Goal: Task Accomplishment & Management: Manage account settings

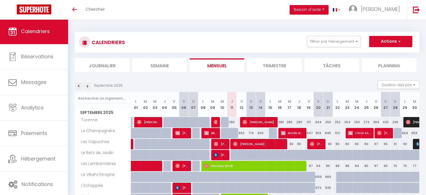
click at [87, 86] on img at bounding box center [87, 86] width 6 height 6
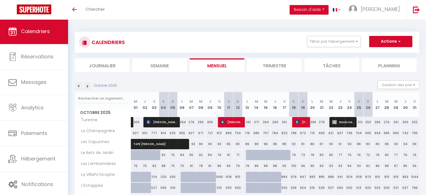
click at [85, 85] on img at bounding box center [87, 86] width 6 height 6
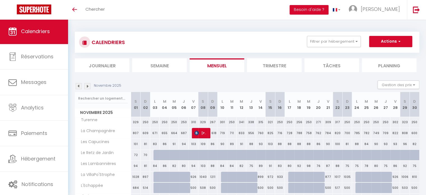
click at [87, 87] on img at bounding box center [87, 86] width 6 height 6
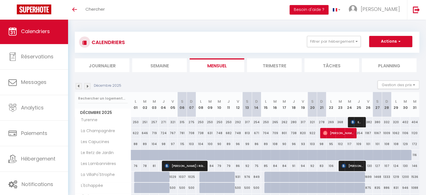
click at [364, 118] on div "382" at bounding box center [368, 122] width 9 height 10
type input "382"
type input "Ven 26 Décembre 2025"
type input "[PERSON_NAME] 27 Décembre 2025"
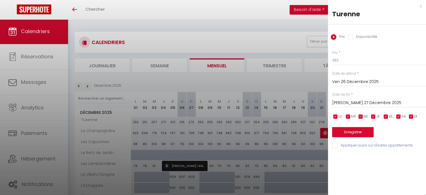
click at [423, 6] on div "x [PERSON_NAME] Prix Disponibilité Prix * 382 Statut * Disponible Indisponible …" at bounding box center [377, 77] width 98 height 154
click at [420, 6] on div "x" at bounding box center [375, 6] width 94 height 7
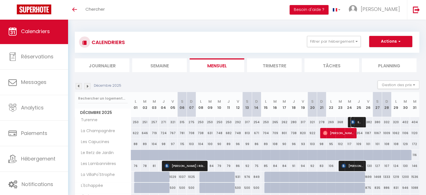
click at [353, 120] on img at bounding box center [353, 122] width 4 height 4
select select "OK"
select select "KO"
select select "1"
select select "0"
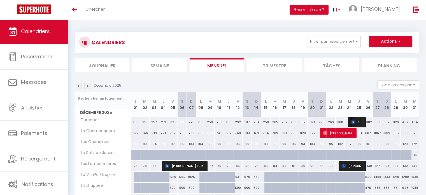
select select "1"
select select
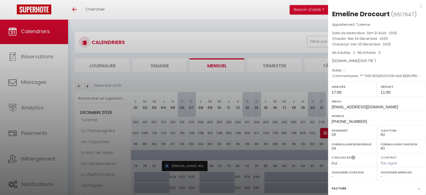
click at [416, 8] on div "x" at bounding box center [375, 6] width 94 height 7
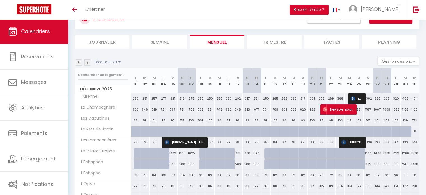
scroll to position [23, 0]
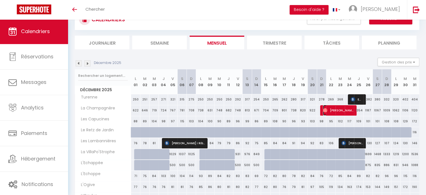
click at [343, 110] on span "[PERSON_NAME]" at bounding box center [338, 110] width 31 height 11
select select "OK"
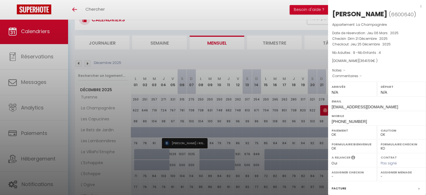
click at [415, 6] on div "x" at bounding box center [375, 6] width 94 height 7
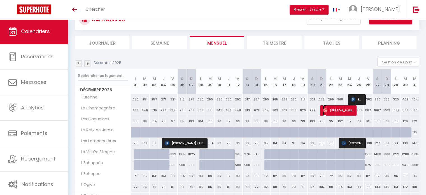
click at [337, 111] on span "[PERSON_NAME]" at bounding box center [338, 110] width 31 height 11
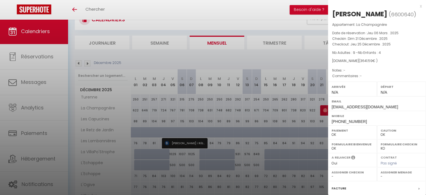
click at [416, 7] on div "x" at bounding box center [375, 6] width 94 height 7
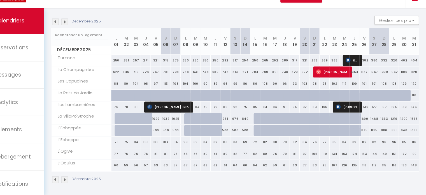
scroll to position [0, 0]
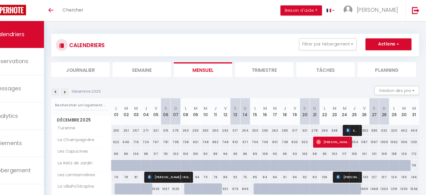
click at [57, 31] on link "Calendriers" at bounding box center [34, 32] width 68 height 25
click at [43, 30] on span "Calendriers" at bounding box center [35, 32] width 29 height 7
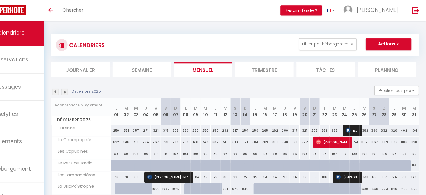
click at [150, 87] on div "Décembre 2025 Gestion des prix Nb Nuits minimum Règles Disponibilité" at bounding box center [247, 85] width 345 height 11
click at [167, 124] on div "271" at bounding box center [163, 122] width 9 height 10
type input "271"
type input "Jeu 04 Décembre 2025"
type input "Ven 05 Décembre 2025"
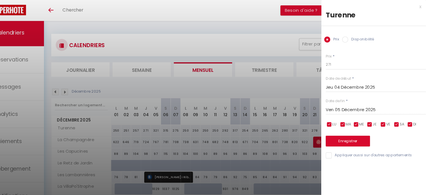
click at [419, 4] on div "x" at bounding box center [375, 6] width 94 height 7
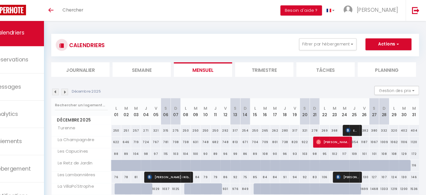
click at [322, 121] on div "278" at bounding box center [321, 122] width 9 height 10
type input "278"
type input "Dim 21 Décembre 2025"
type input "Lun 22 Décembre 2025"
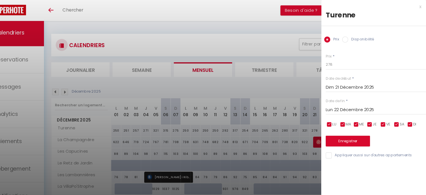
click at [278, 128] on div at bounding box center [213, 97] width 426 height 195
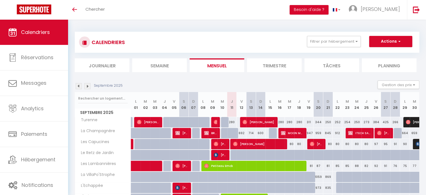
click at [89, 86] on img at bounding box center [87, 86] width 6 height 6
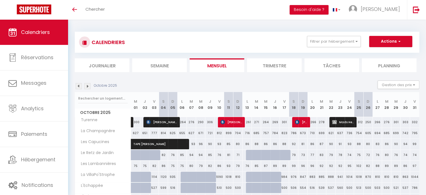
click at [89, 86] on img at bounding box center [87, 86] width 6 height 6
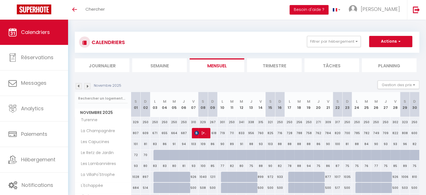
click at [89, 86] on img at bounding box center [87, 86] width 6 height 6
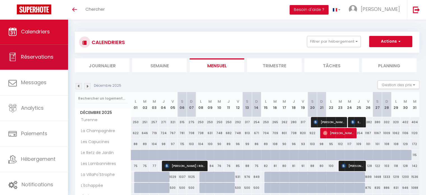
click at [43, 59] on span "Réservations" at bounding box center [37, 56] width 33 height 7
select select "not_cancelled"
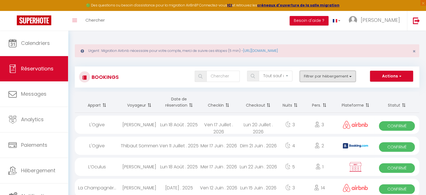
click at [335, 79] on button "Filtrer par hébergement" at bounding box center [328, 76] width 56 height 11
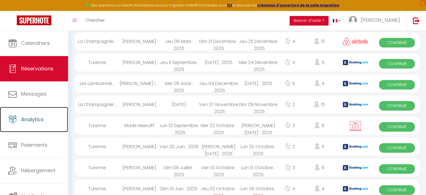
scroll to position [1, 0]
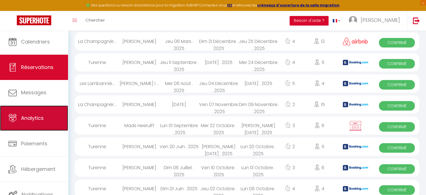
click at [45, 119] on link "Analytics" at bounding box center [34, 117] width 68 height 25
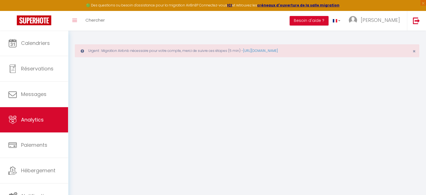
select select "2025"
select select "9"
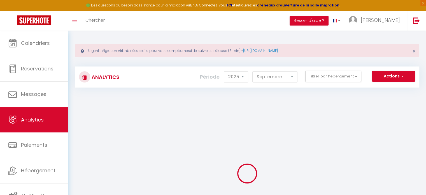
checkbox input "false"
checkbox Capucines "false"
checkbox Jardin "false"
checkbox Lambannières "false"
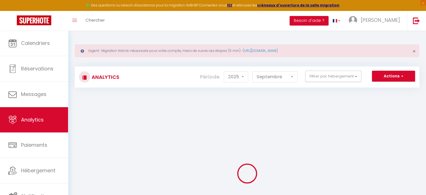
checkbox VillaPo\'Strophe "false"
checkbox input "false"
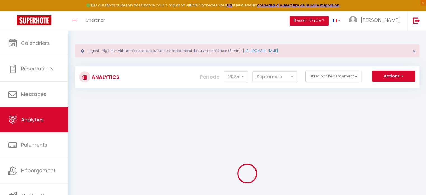
checkbox Champagnère "false"
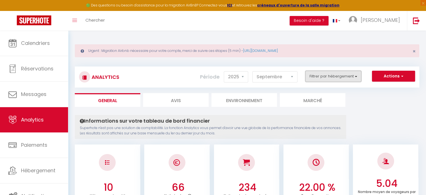
click at [331, 77] on button "Filtrer par hébergement" at bounding box center [333, 76] width 56 height 11
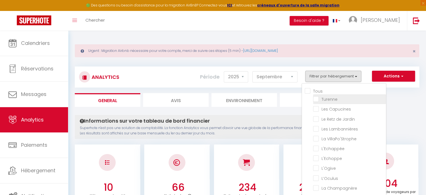
click at [318, 101] on input "checkbox" at bounding box center [349, 99] width 73 height 6
checkbox input "true"
checkbox Capucines "false"
checkbox Jardin "false"
checkbox Lambannières "false"
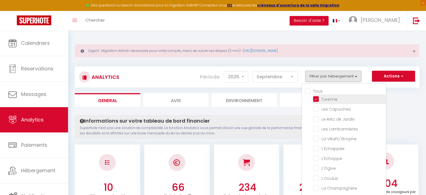
checkbox VillaPo\'Strophe "false"
checkbox input "false"
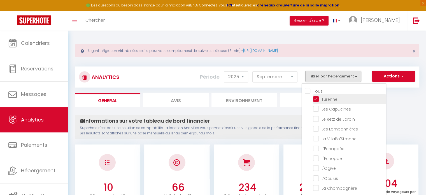
checkbox Champagnère "false"
checkbox Capucines "false"
checkbox Jardin "false"
checkbox Lambannières "false"
checkbox VillaPo\'Strophe "false"
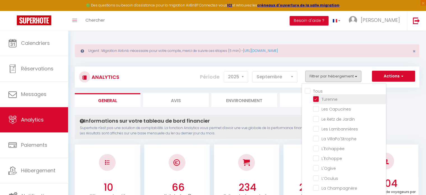
checkbox input "false"
checkbox Champagnère "false"
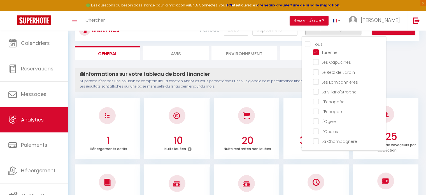
scroll to position [41, 0]
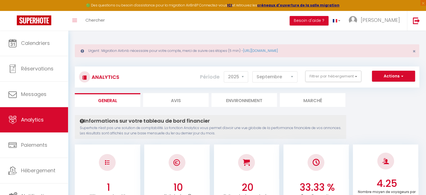
scroll to position [0, 0]
click at [283, 76] on select "Janvier Février Mars Avril Mai Juin Juillet Août Septembre Octobre Novembre Déc…" at bounding box center [275, 76] width 45 height 11
click at [253, 71] on select "Janvier Février Mars Avril Mai Juin Juillet Août Septembre Octobre Novembre Déc…" at bounding box center [275, 76] width 45 height 11
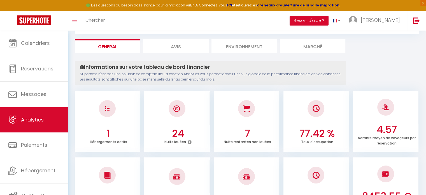
scroll to position [0, 0]
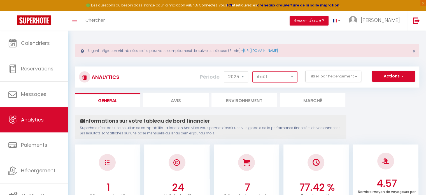
click at [267, 79] on select "Janvier Février Mars Avril Mai Juin Juillet Août Septembre Octobre Novembre Déc…" at bounding box center [275, 76] width 45 height 11
click at [253, 71] on select "Janvier Février Mars Avril Mai Juin Juillet Août Septembre Octobre Novembre Déc…" at bounding box center [275, 76] width 45 height 11
click at [268, 74] on select "Janvier Février Mars Avril Mai Juin Juillet Août Septembre Octobre Novembre Déc…" at bounding box center [275, 76] width 45 height 11
click at [253, 71] on select "Janvier Février Mars Avril Mai Juin Juillet Août Septembre Octobre Novembre Déc…" at bounding box center [275, 76] width 45 height 11
click at [277, 76] on select "Janvier Février Mars Avril Mai Juin Juillet Août Septembre Octobre Novembre Déc…" at bounding box center [275, 76] width 45 height 11
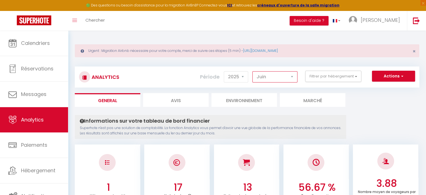
select select "9"
click at [253, 71] on select "Janvier Février Mars Avril Mai Juin Juillet Août Septembre Octobre Novembre Déc…" at bounding box center [275, 76] width 45 height 11
